Goal: Task Accomplishment & Management: Manage account settings

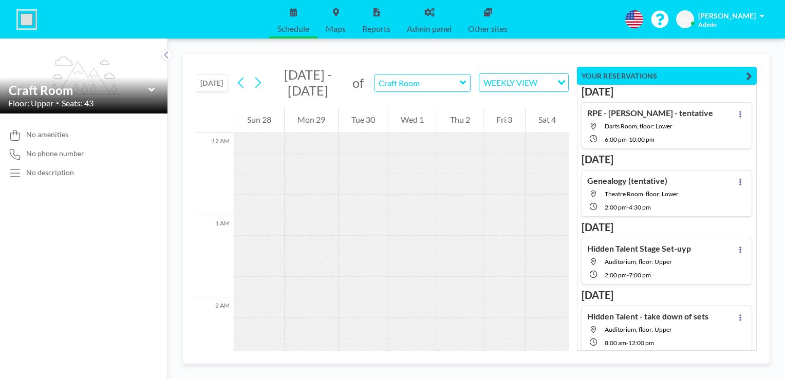
scroll to position [1151, 0]
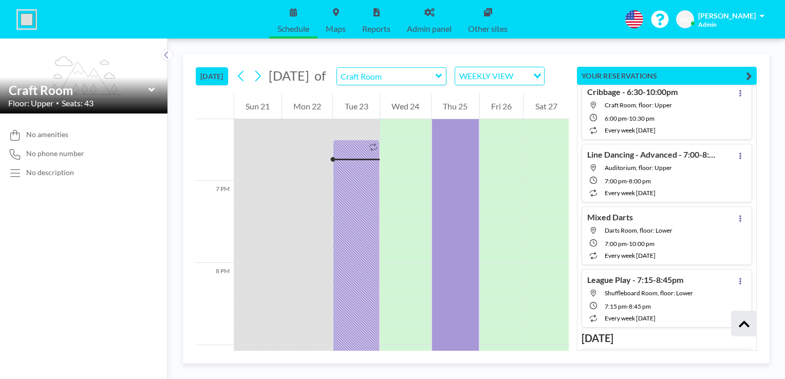
scroll to position [2505, 0]
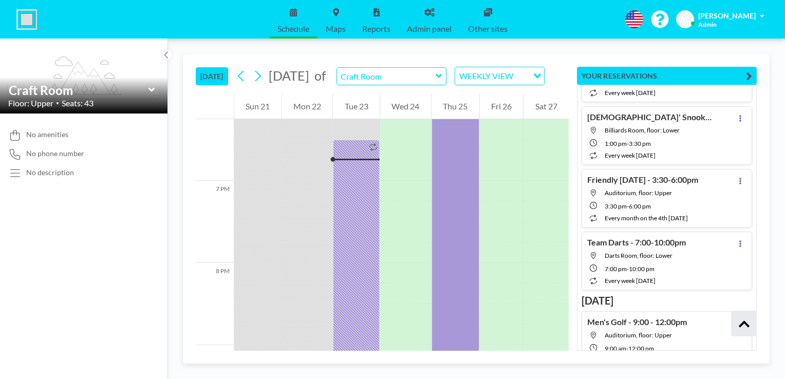
drag, startPoint x: 750, startPoint y: 345, endPoint x: 758, endPoint y: 225, distance: 120.5
click at [758, 225] on div "[DATE] [DATE] of Craft Room WEEKLY VIEW Loading... 12 AM 1 AM 2 AM 3 AM 4 AM 5 …" at bounding box center [476, 209] width 587 height 310
drag, startPoint x: 753, startPoint y: 348, endPoint x: 764, endPoint y: 94, distance: 254.6
click at [764, 94] on div "[DATE] [DATE] of Craft Room WEEKLY VIEW Loading... 12 AM 1 AM 2 AM 3 AM 4 AM 5 …" at bounding box center [476, 209] width 587 height 310
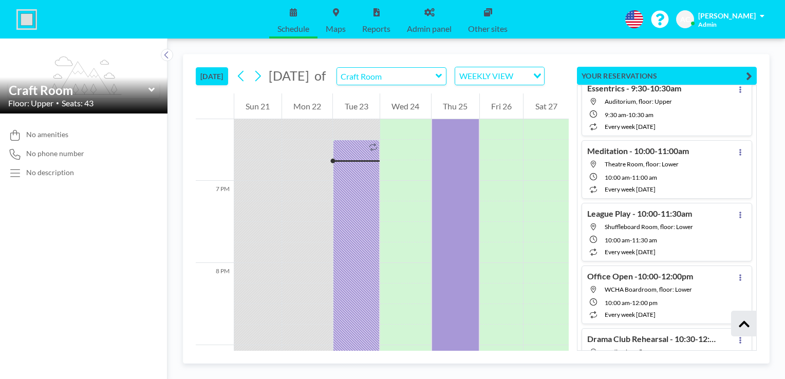
scroll to position [6159, 0]
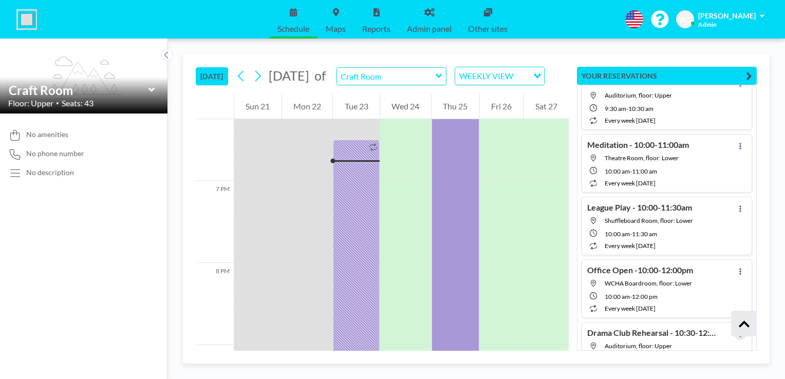
click at [738, 331] on icon at bounding box center [740, 334] width 4 height 7
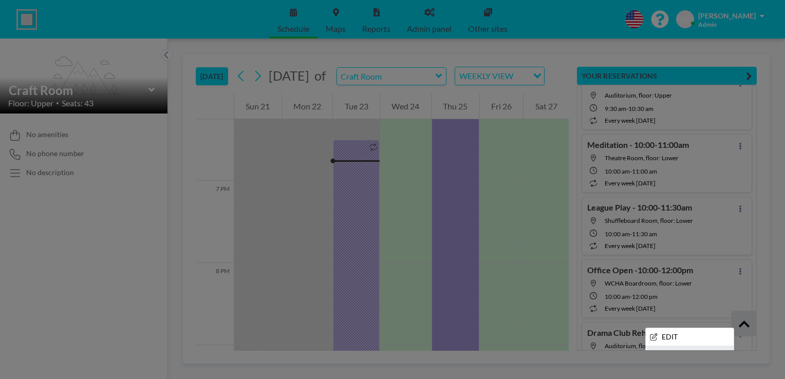
click at [699, 346] on li "ADD TO CALENDAR" at bounding box center [690, 354] width 88 height 17
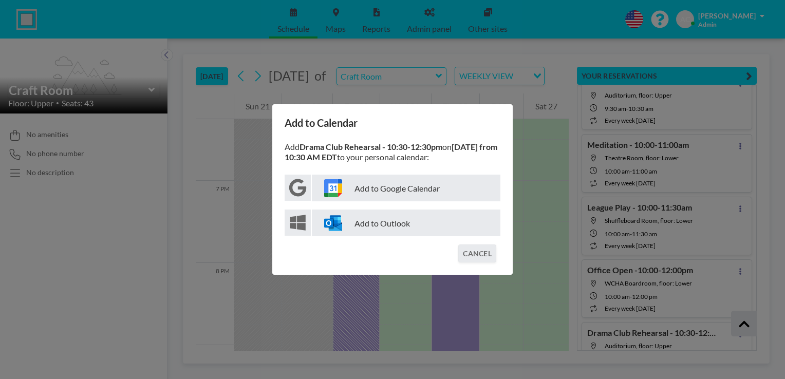
click at [400, 195] on p "Add to Google Calendar" at bounding box center [406, 188] width 189 height 27
click at [474, 251] on button "CANCEL" at bounding box center [477, 254] width 38 height 18
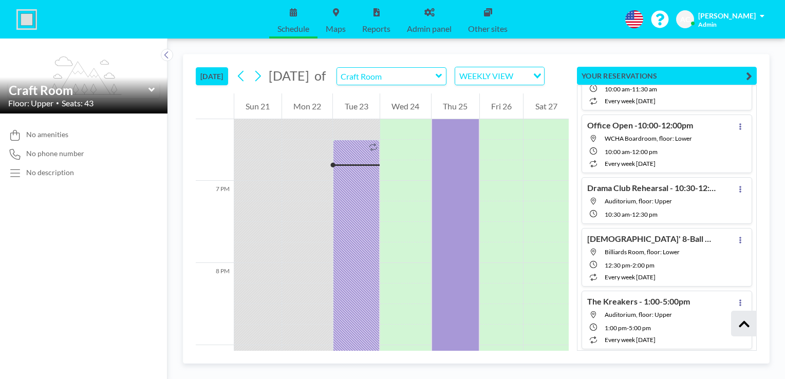
click at [751, 348] on div "Ongoing Euchre - 6:30-10:00pm Auditorium, floor: Upper 6:30 PM - 10:00 PM every…" at bounding box center [667, 218] width 180 height 266
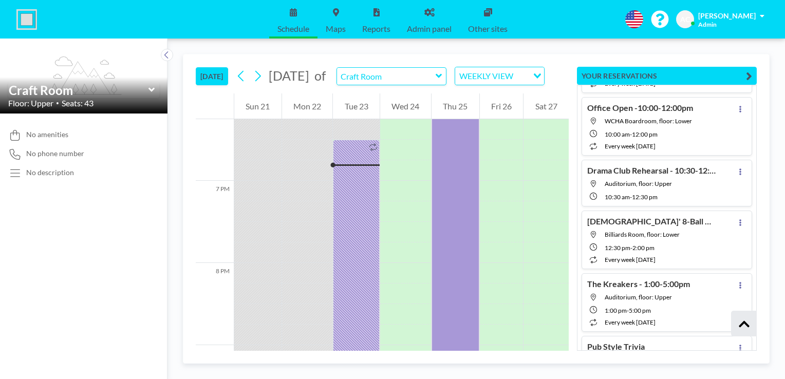
click at [751, 348] on div "Ongoing Euchre - 6:30-10:00pm Auditorium, floor: Upper 6:30 PM - 10:00 PM every…" at bounding box center [667, 218] width 180 height 266
type input "Darts Room"
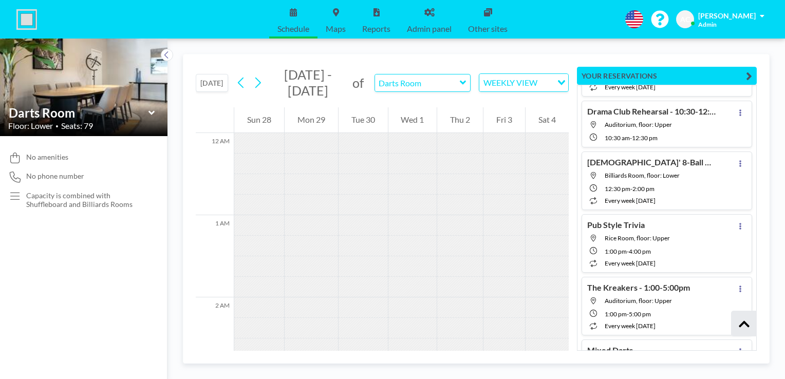
scroll to position [6459, 0]
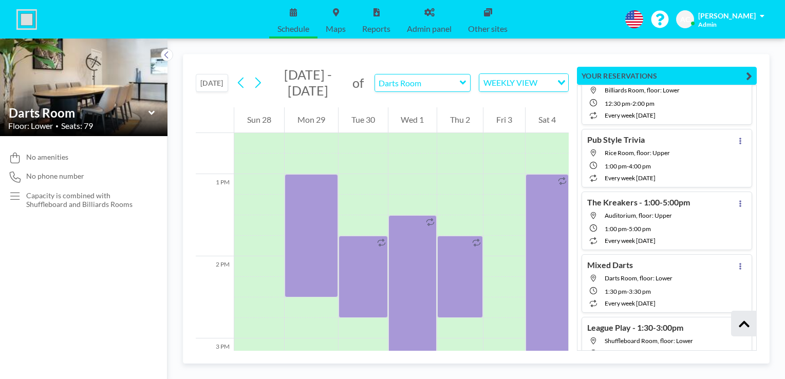
scroll to position [1089, 0]
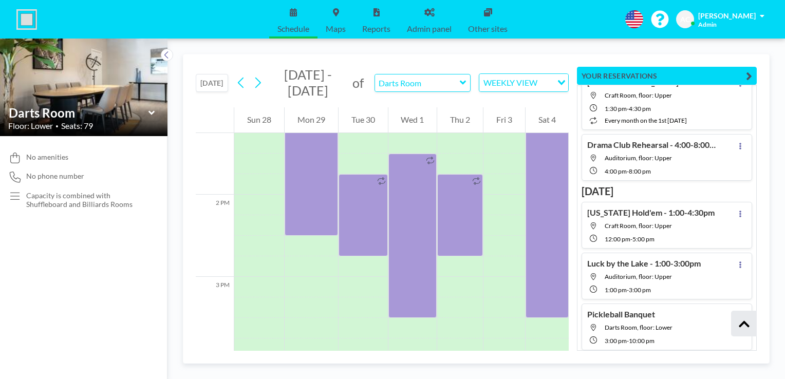
scroll to position [9126, 0]
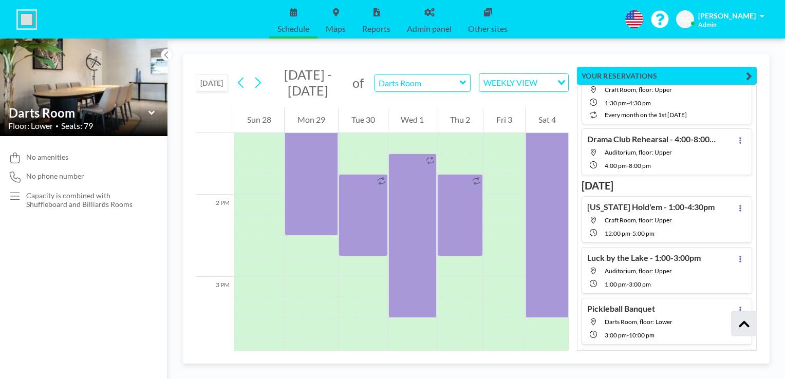
click at [738, 358] on icon at bounding box center [740, 361] width 4 height 7
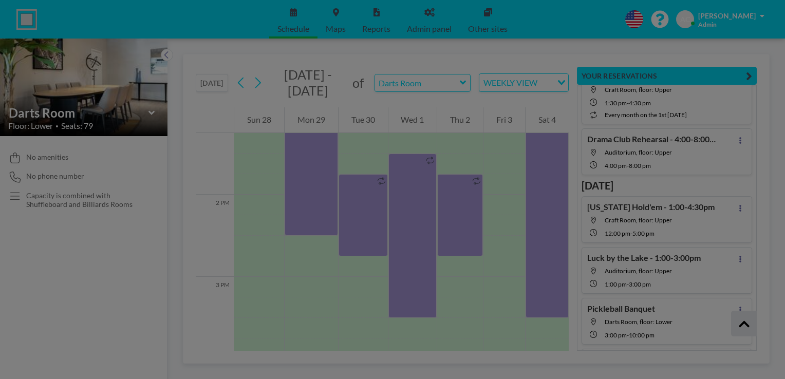
click at [690, 373] on li "ADD TO CALENDAR" at bounding box center [690, 381] width 88 height 17
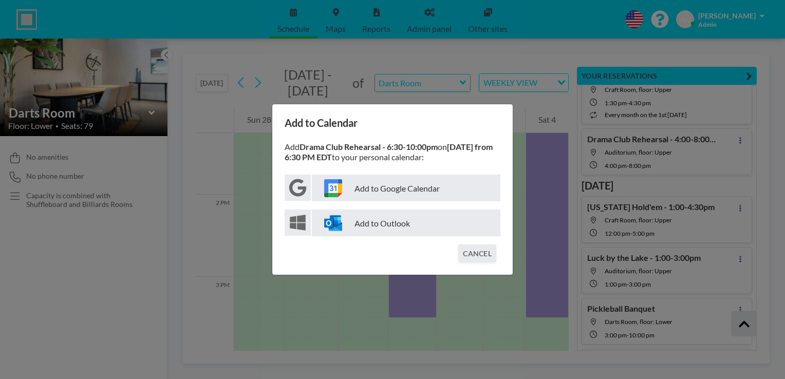
click at [420, 190] on p "Add to Google Calendar" at bounding box center [406, 188] width 189 height 27
click at [478, 252] on button "CANCEL" at bounding box center [477, 254] width 38 height 18
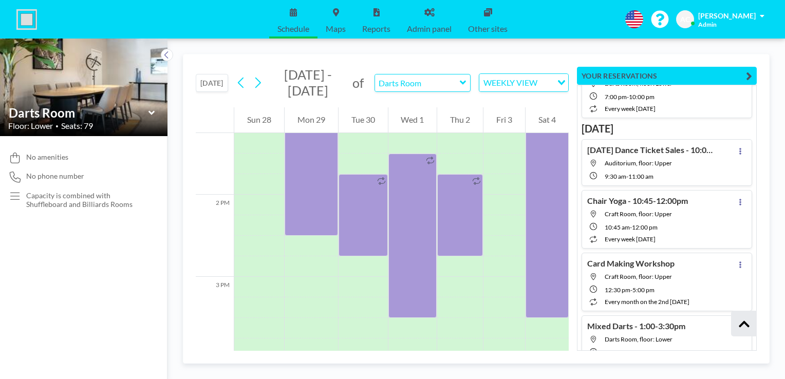
scroll to position [14609, 0]
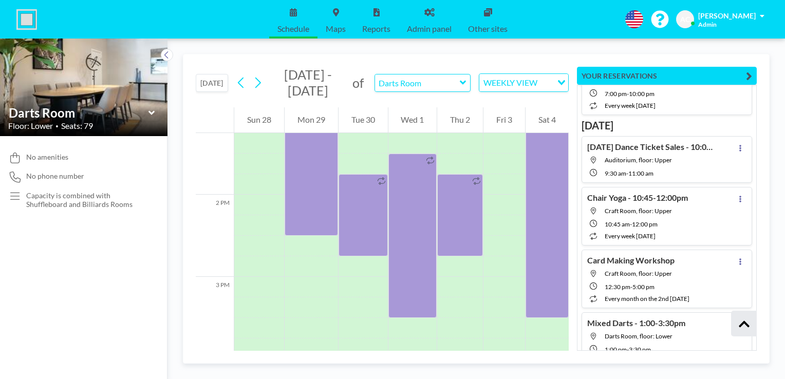
click at [463, 81] on icon at bounding box center [463, 83] width 7 height 10
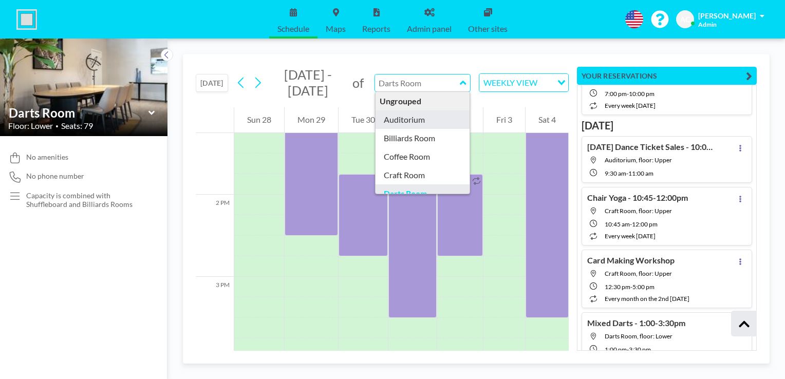
type input "Auditorium"
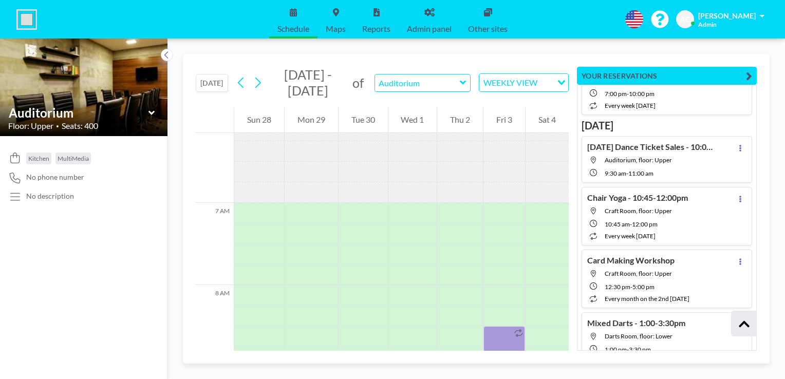
scroll to position [637, 0]
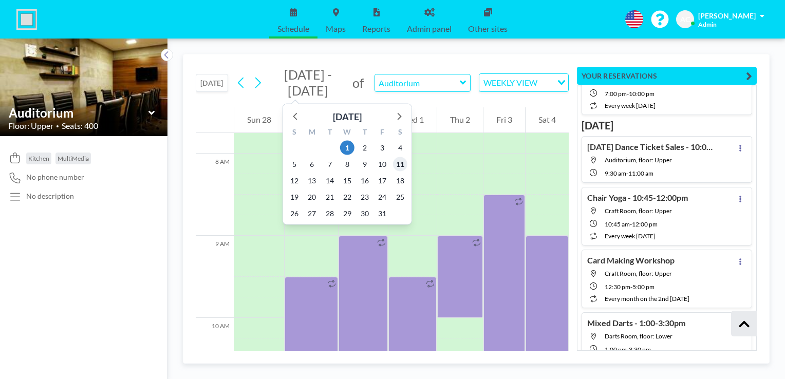
click at [401, 164] on span "11" at bounding box center [400, 164] width 14 height 14
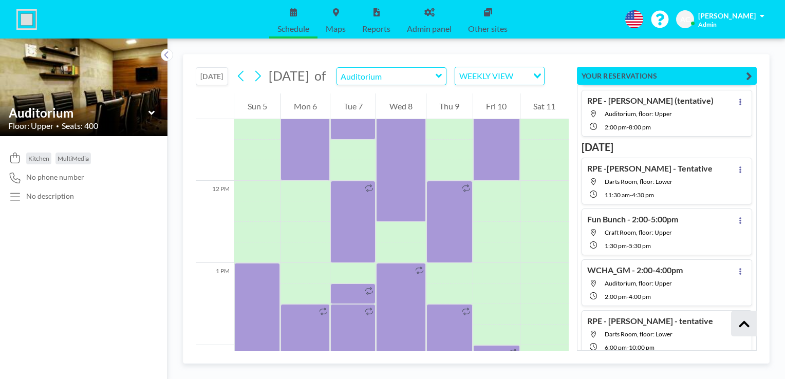
scroll to position [20091, 0]
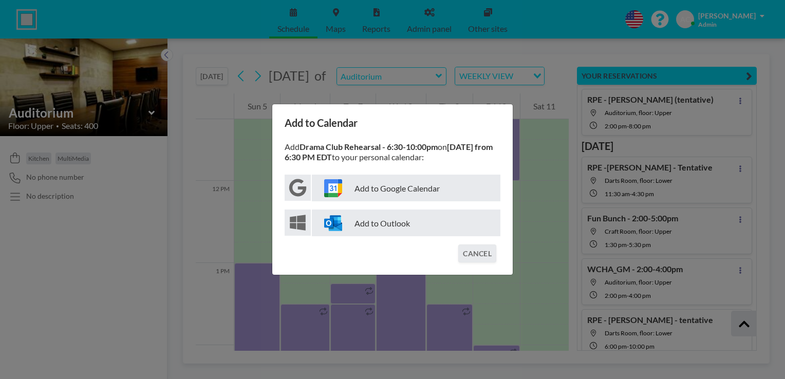
click at [441, 186] on p "Add to Google Calendar" at bounding box center [406, 188] width 189 height 27
click at [473, 253] on button "CANCEL" at bounding box center [477, 254] width 38 height 18
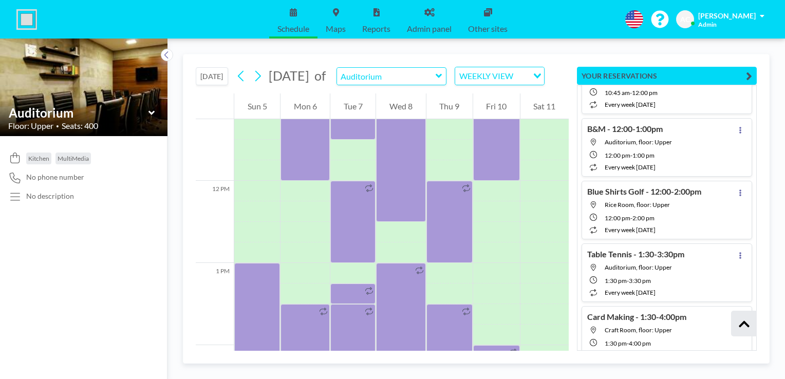
scroll to position [7578, 0]
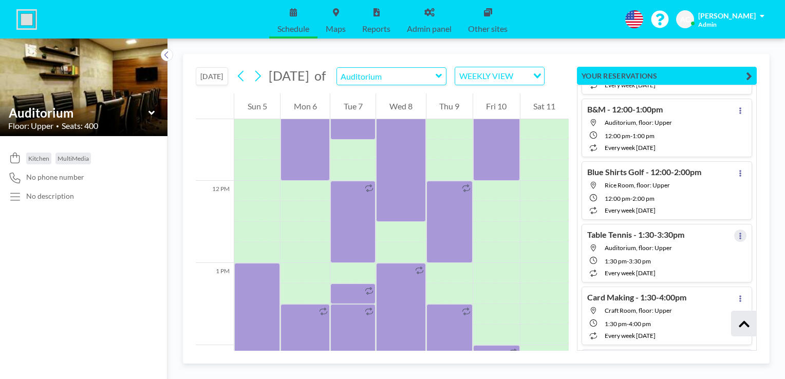
click at [738, 233] on icon at bounding box center [740, 236] width 4 height 7
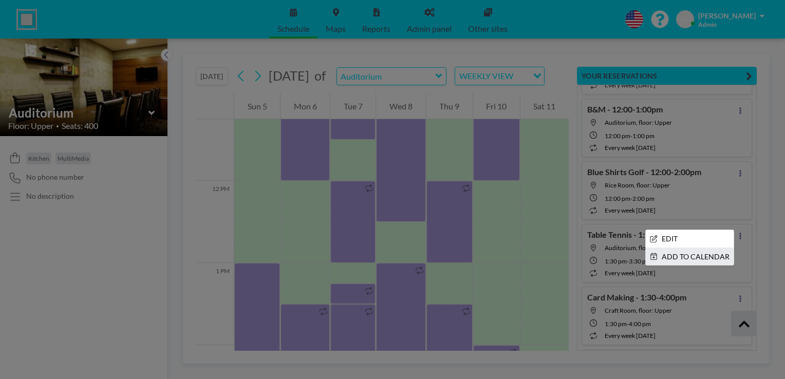
click at [672, 248] on li "ADD TO CALENDAR" at bounding box center [690, 256] width 88 height 17
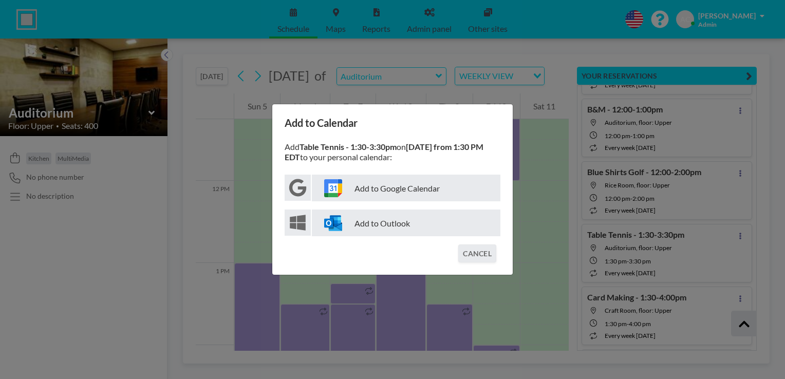
click at [415, 184] on p "Add to Google Calendar" at bounding box center [406, 188] width 189 height 27
click at [488, 253] on button "CANCEL" at bounding box center [477, 254] width 38 height 18
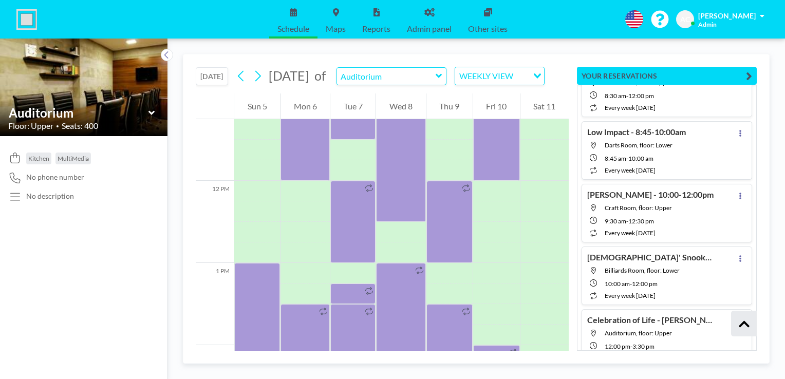
scroll to position [8325, 0]
click at [738, 318] on icon at bounding box center [740, 321] width 4 height 7
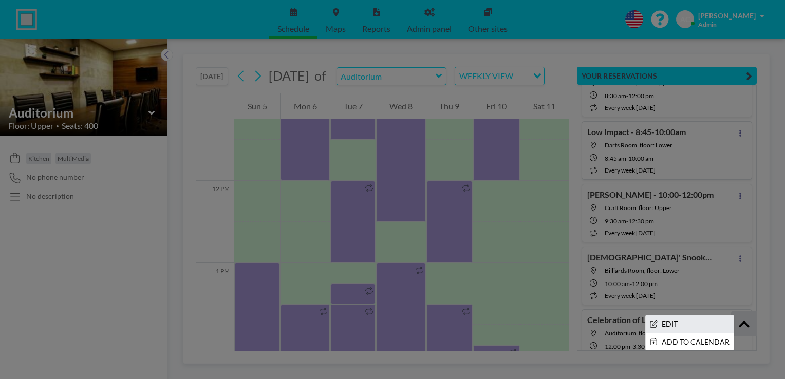
click at [674, 316] on li "EDIT" at bounding box center [690, 324] width 88 height 17
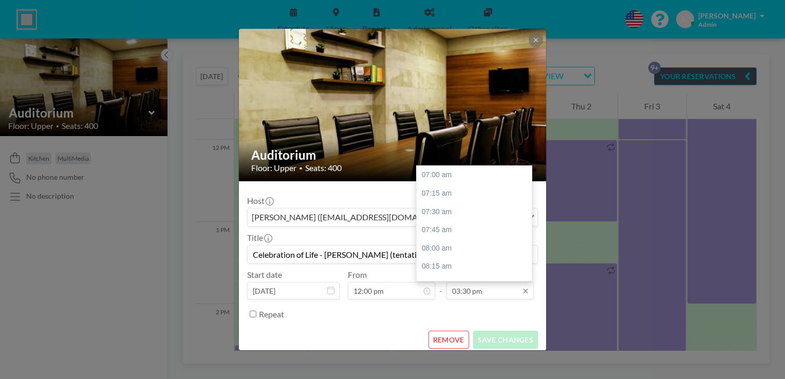
scroll to position [622, 0]
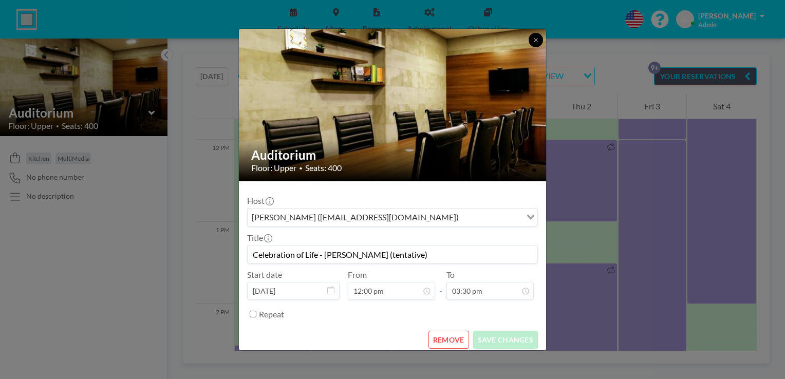
click at [534, 40] on icon at bounding box center [536, 40] width 6 height 6
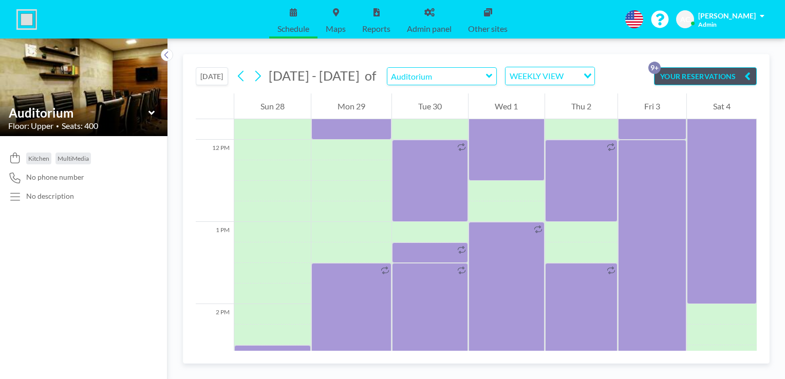
click at [750, 73] on icon "button" at bounding box center [748, 76] width 6 height 12
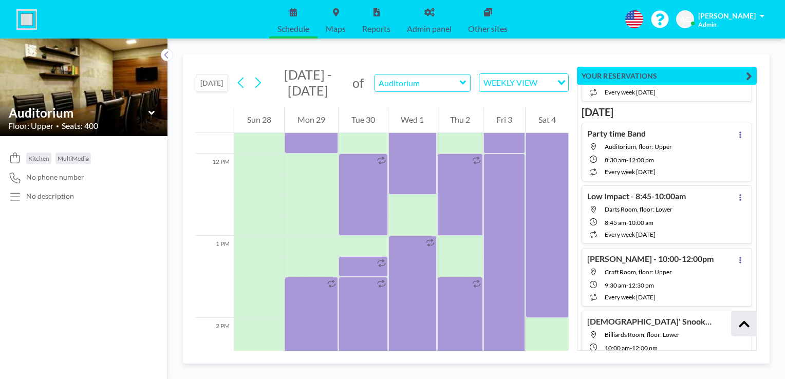
scroll to position [8277, 0]
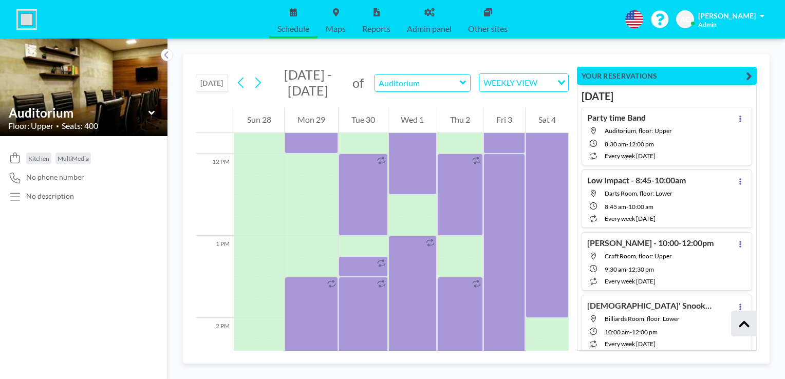
click at [739, 366] on icon at bounding box center [740, 369] width 2 height 7
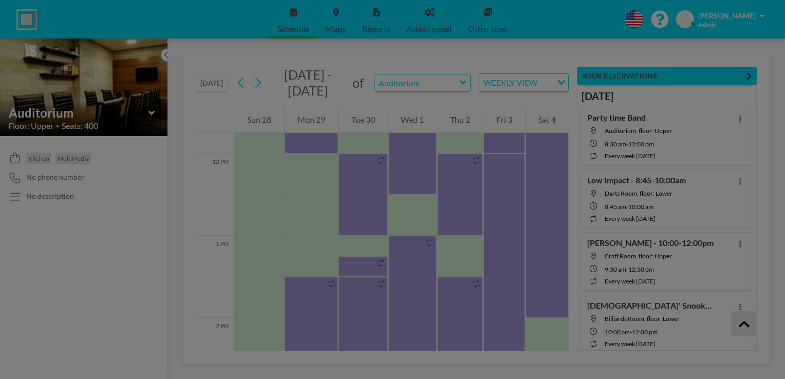
click at [674, 364] on li "EDIT" at bounding box center [690, 372] width 88 height 17
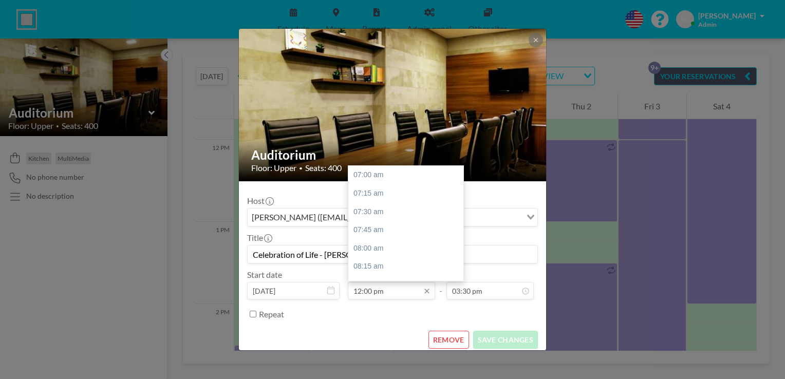
scroll to position [366, 0]
click at [397, 244] on div "01:00 pm" at bounding box center [408, 248] width 120 height 19
type input "01:00 pm"
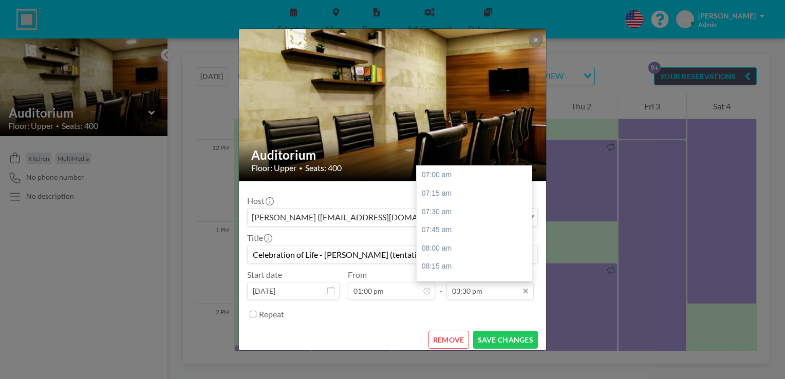
scroll to position [622, 0]
click at [475, 213] on div "04:00 pm" at bounding box center [477, 212] width 120 height 19
type input "04:00 pm"
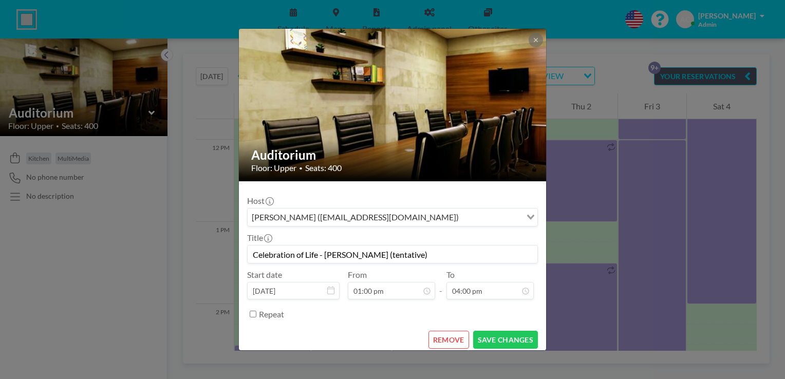
scroll to position [659, 0]
click at [501, 338] on button "SAVE CHANGES" at bounding box center [505, 340] width 65 height 18
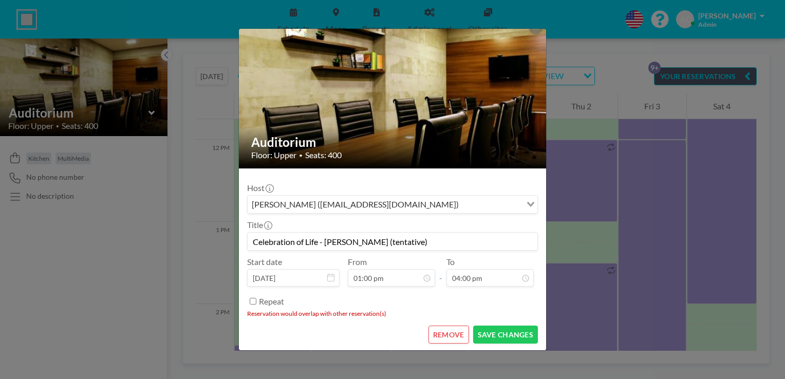
click at [607, 68] on div "Auditorium Floor: Upper • Seats: 400 Host [PERSON_NAME] ([EMAIL_ADDRESS][DOMAIN…" at bounding box center [392, 189] width 785 height 379
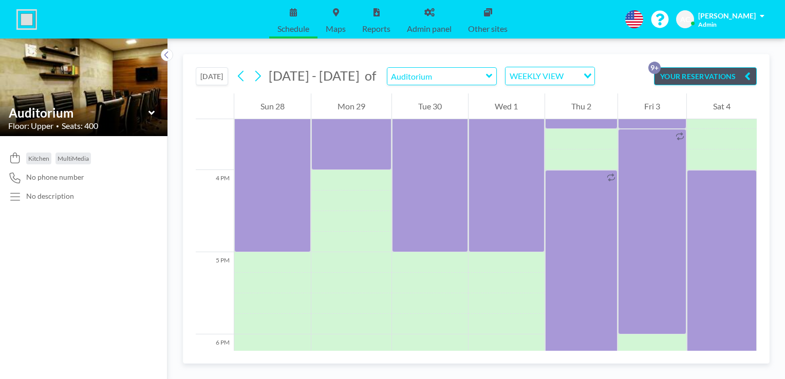
scroll to position [1272, 0]
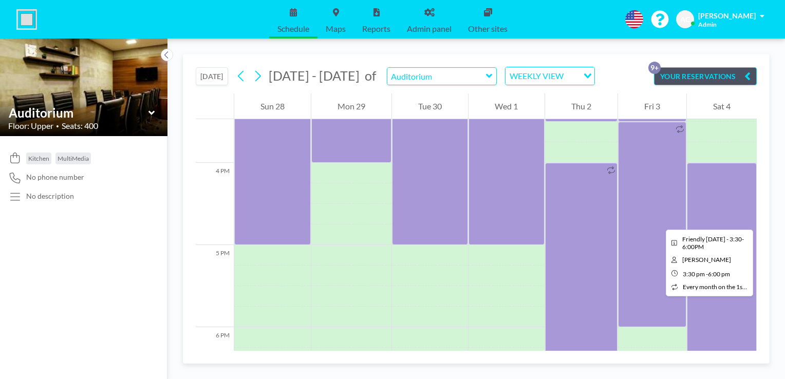
click at [658, 220] on div at bounding box center [652, 225] width 68 height 206
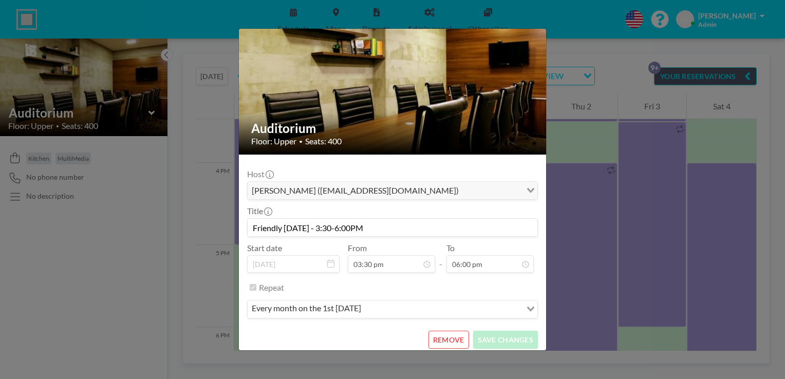
scroll to position [32, 0]
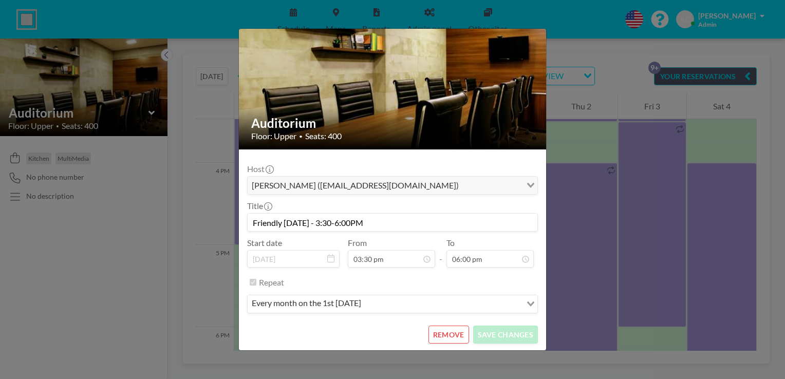
click at [452, 334] on button "REMOVE" at bounding box center [449, 335] width 41 height 18
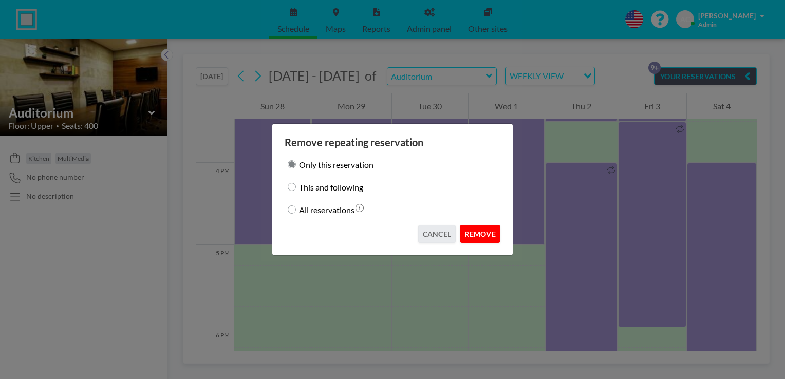
click at [478, 231] on button "REMOVE" at bounding box center [480, 234] width 41 height 18
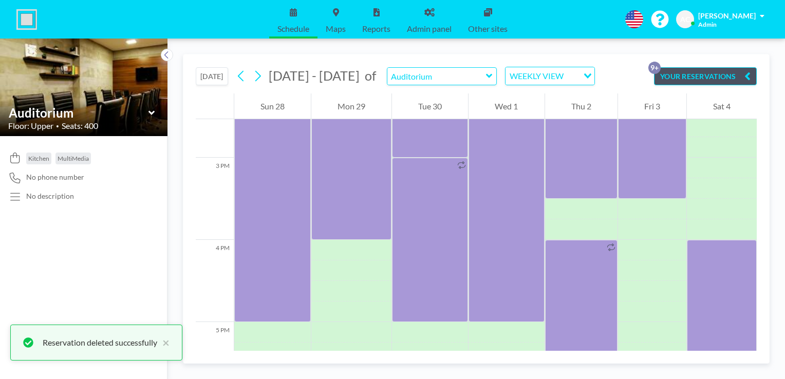
scroll to position [1190, 0]
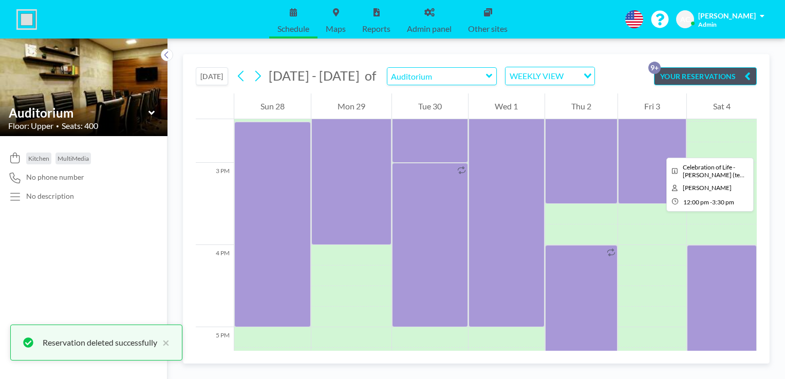
click at [658, 149] on div at bounding box center [652, 60] width 68 height 288
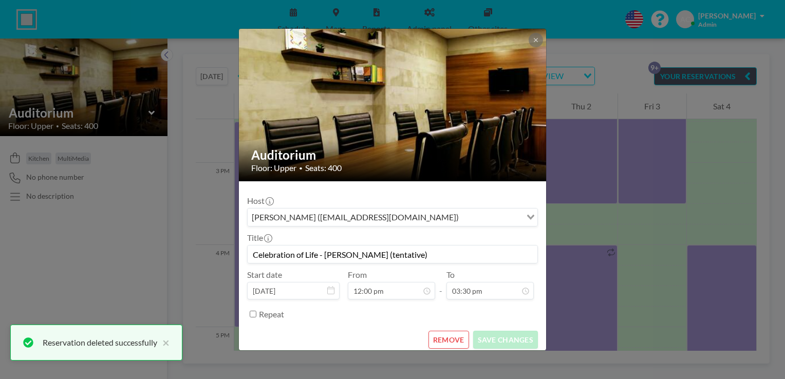
click at [658, 149] on div "Auditorium Floor: Upper • Seats: 400 Host [PERSON_NAME] ([EMAIL_ADDRESS][DOMAIN…" at bounding box center [392, 189] width 785 height 379
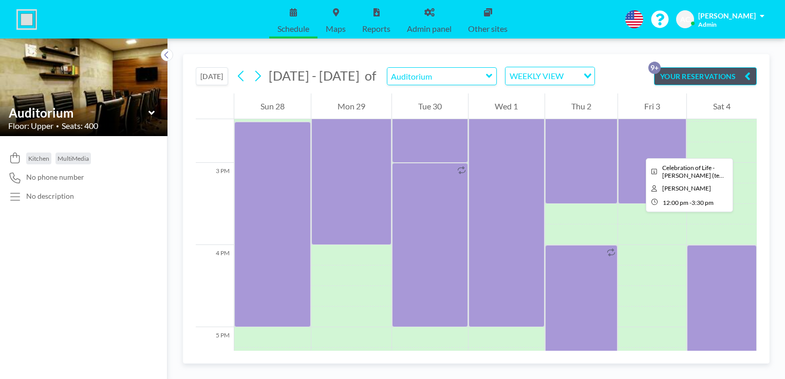
drag, startPoint x: 658, startPoint y: 149, endPoint x: 638, endPoint y: 149, distance: 20.6
click at [638, 149] on div at bounding box center [652, 60] width 68 height 288
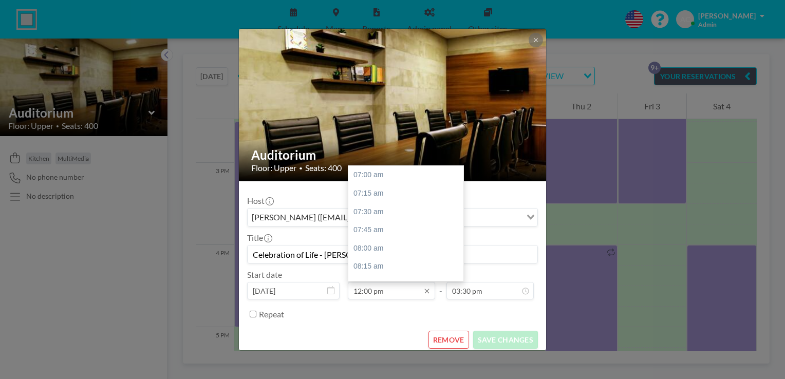
scroll to position [366, 0]
click at [395, 252] on div "01:00 pm" at bounding box center [408, 248] width 120 height 19
type input "01:00 pm"
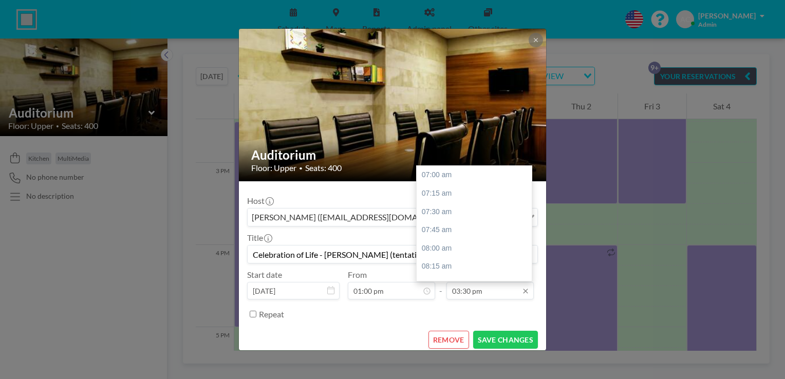
scroll to position [622, 0]
click at [485, 213] on div "04:00 pm" at bounding box center [477, 212] width 120 height 19
type input "04:00 pm"
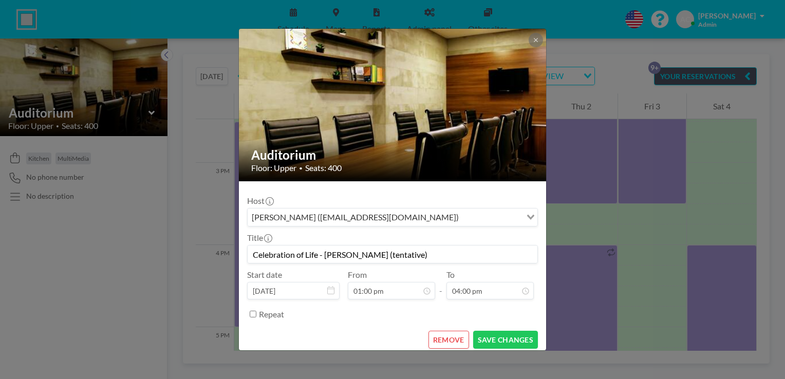
scroll to position [659, 0]
click at [497, 338] on button "SAVE CHANGES" at bounding box center [505, 340] width 65 height 18
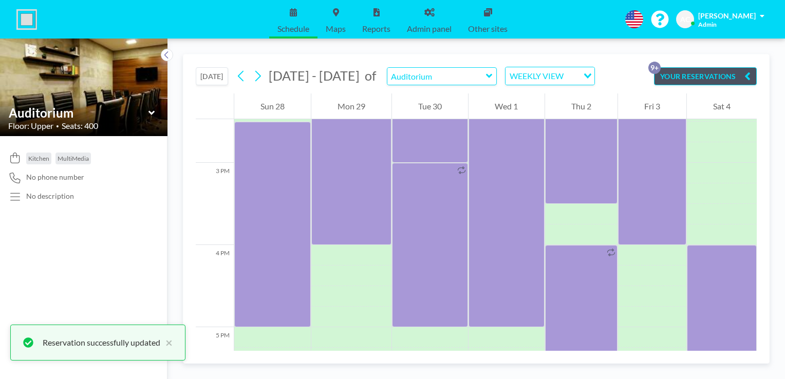
click at [746, 75] on icon "button" at bounding box center [748, 76] width 6 height 12
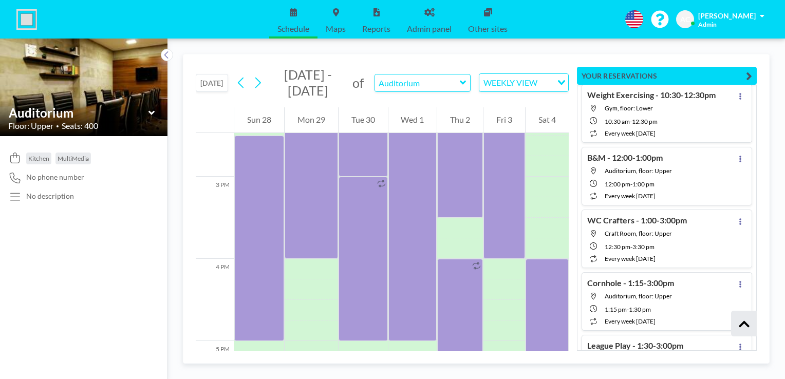
scroll to position [4845, 0]
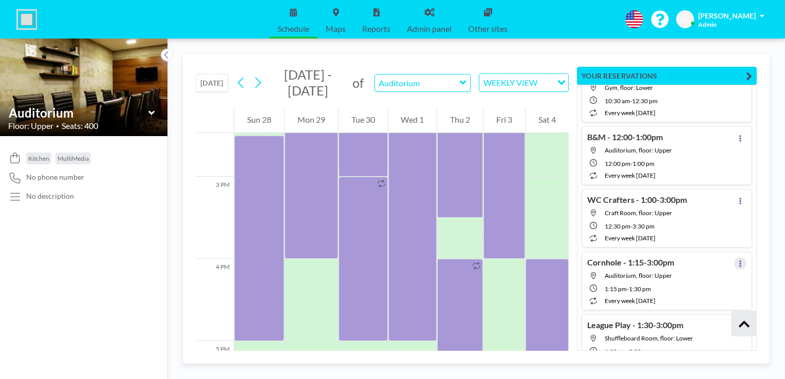
click at [739, 261] on icon at bounding box center [740, 264] width 2 height 7
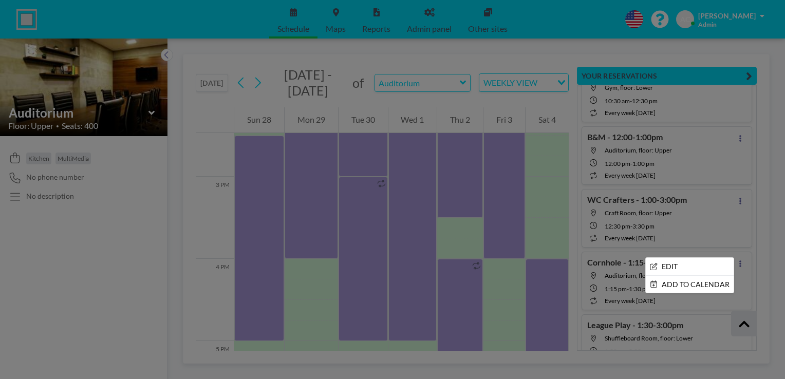
click at [763, 289] on div at bounding box center [392, 189] width 785 height 379
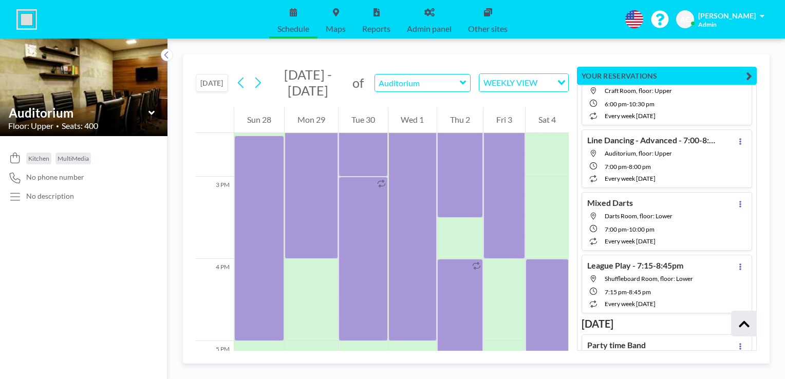
scroll to position [30498, 0]
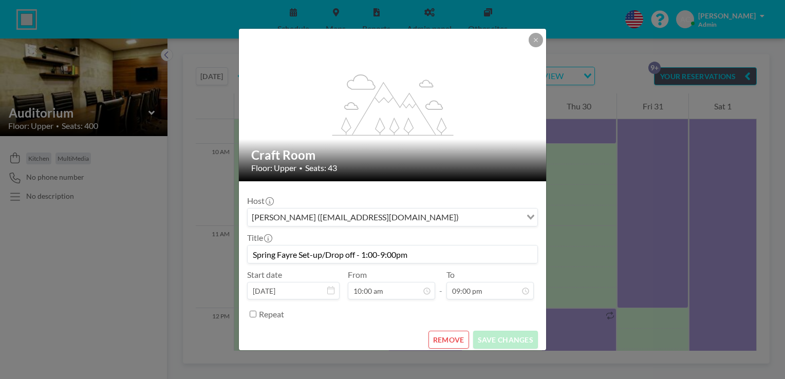
scroll to position [802, 0]
click at [448, 337] on button "REMOVE" at bounding box center [449, 340] width 41 height 18
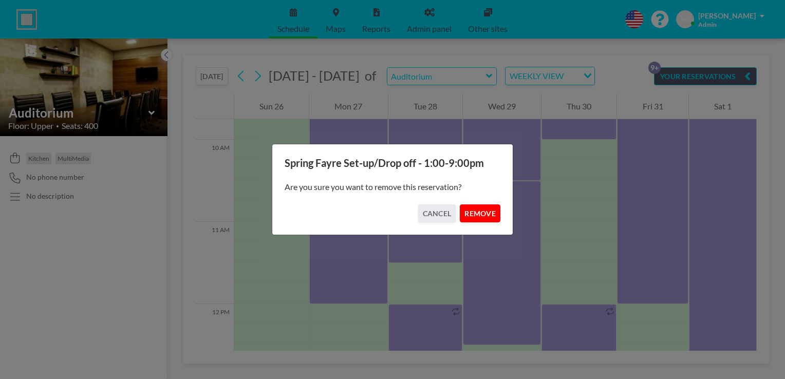
click at [487, 209] on button "REMOVE" at bounding box center [480, 214] width 41 height 18
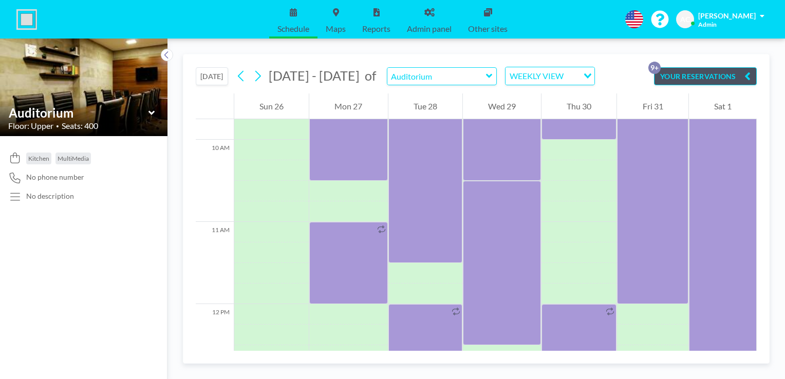
click at [751, 78] on button "YOUR RESERVATIONS 9+" at bounding box center [705, 76] width 103 height 18
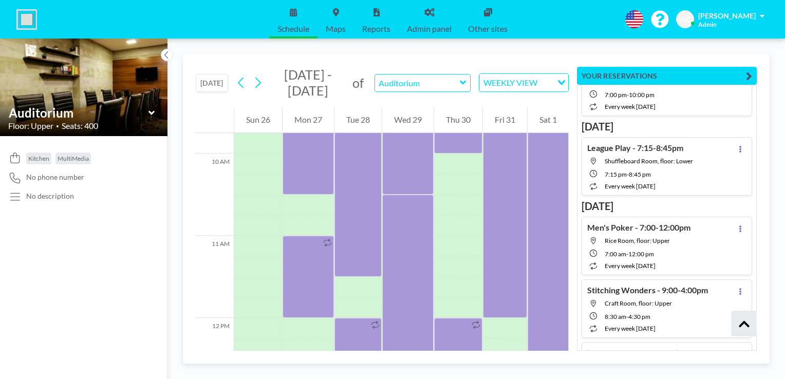
click at [752, 335] on button at bounding box center [744, 324] width 26 height 26
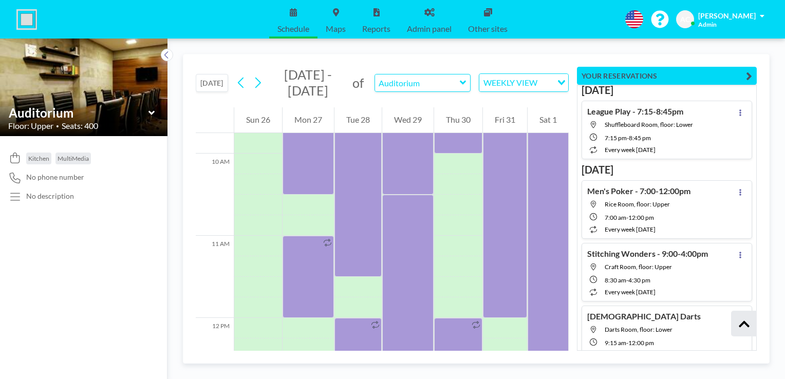
scroll to position [342, 0]
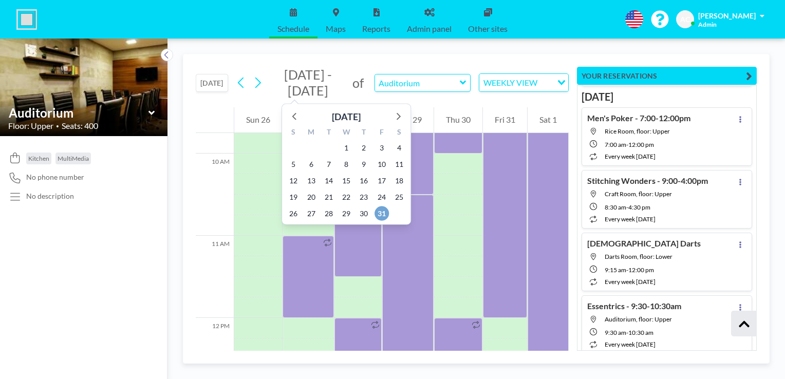
click at [383, 211] on span "31" at bounding box center [382, 214] width 14 height 14
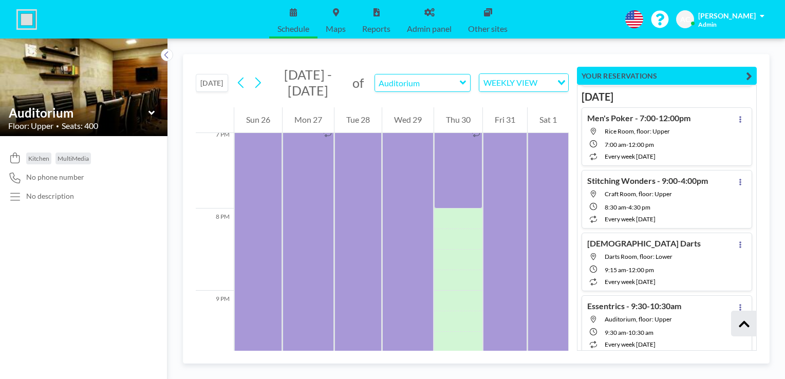
scroll to position [1589, 0]
